Goal: Task Accomplishment & Management: Use online tool/utility

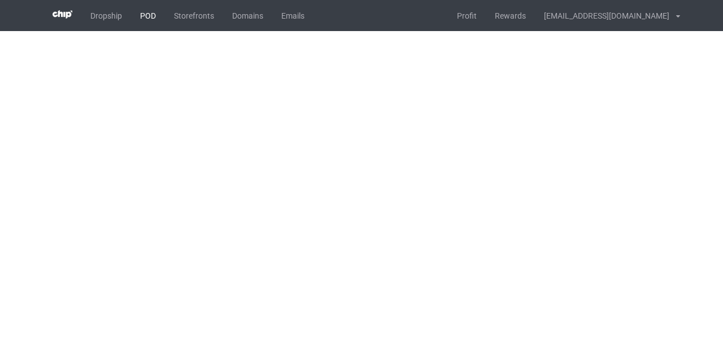
click at [143, 18] on link "POD" at bounding box center [148, 15] width 34 height 31
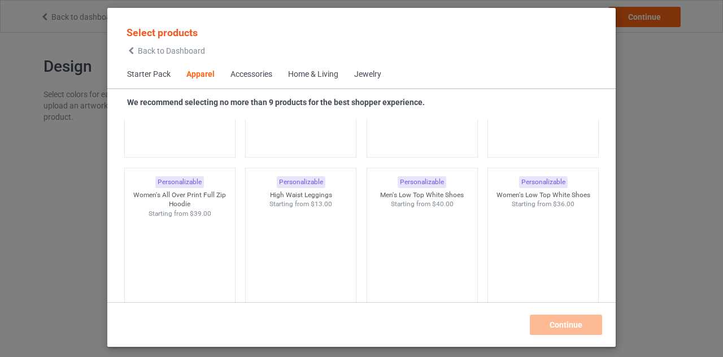
scroll to position [1133, 0]
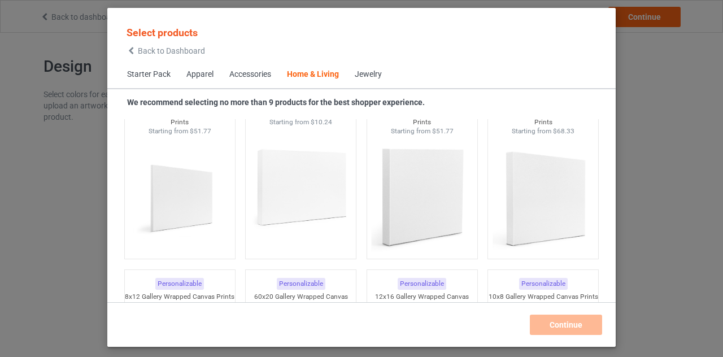
scroll to position [9790, 0]
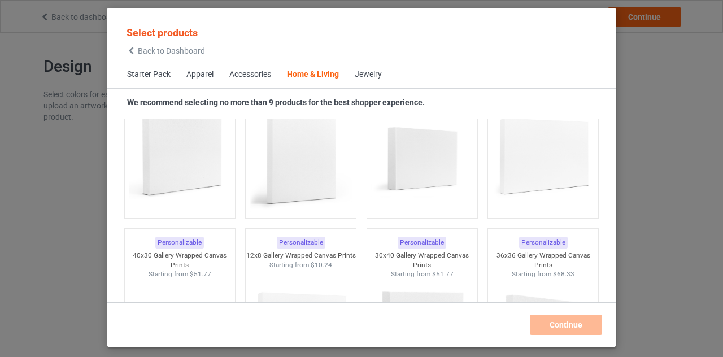
click at [132, 53] on icon at bounding box center [132, 51] width 10 height 8
